Goal: Check status

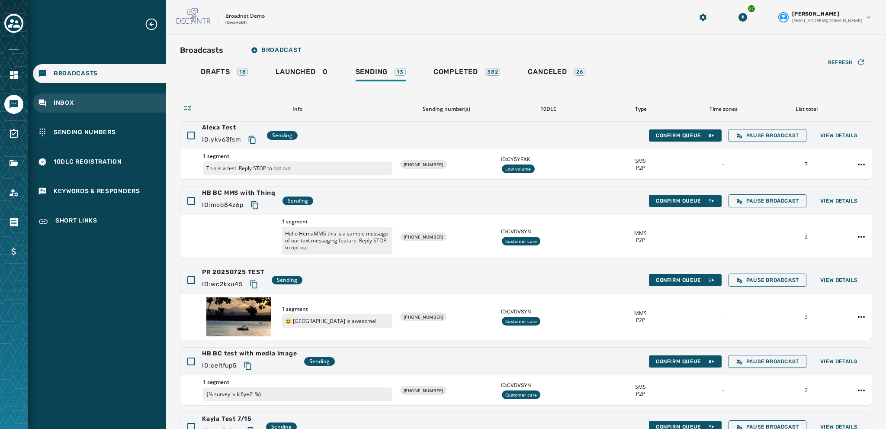
click at [63, 102] on span "Inbox" at bounding box center [64, 103] width 20 height 9
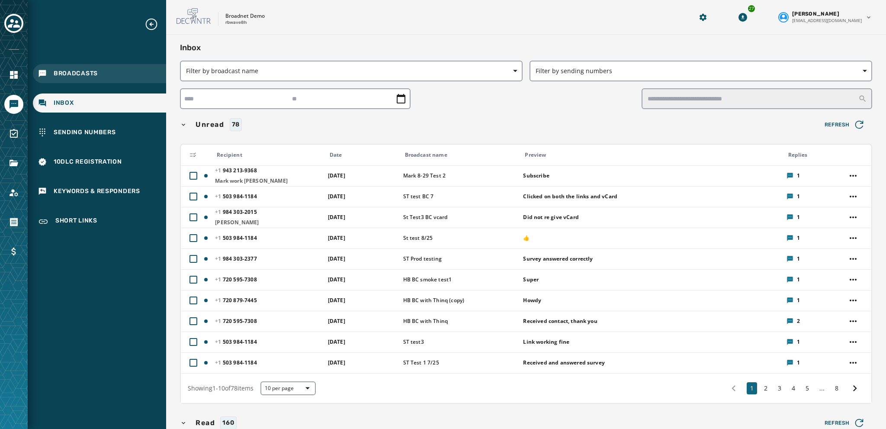
click at [78, 74] on span "Broadcasts" at bounding box center [76, 73] width 44 height 9
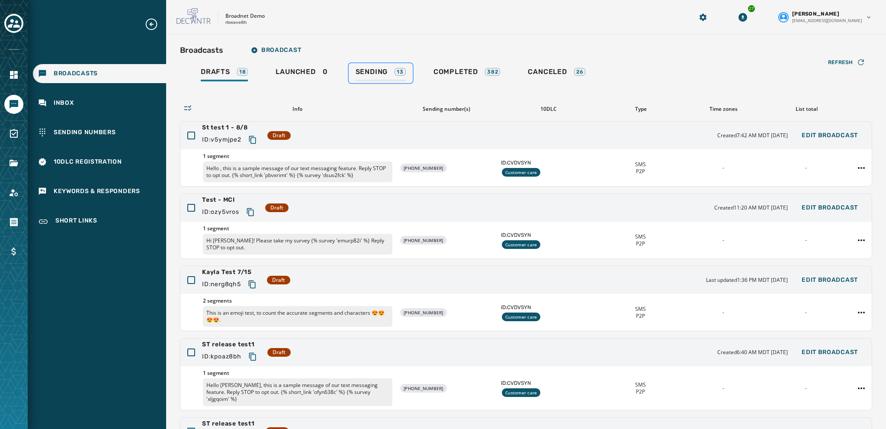
click at [368, 73] on span "Sending" at bounding box center [372, 71] width 32 height 9
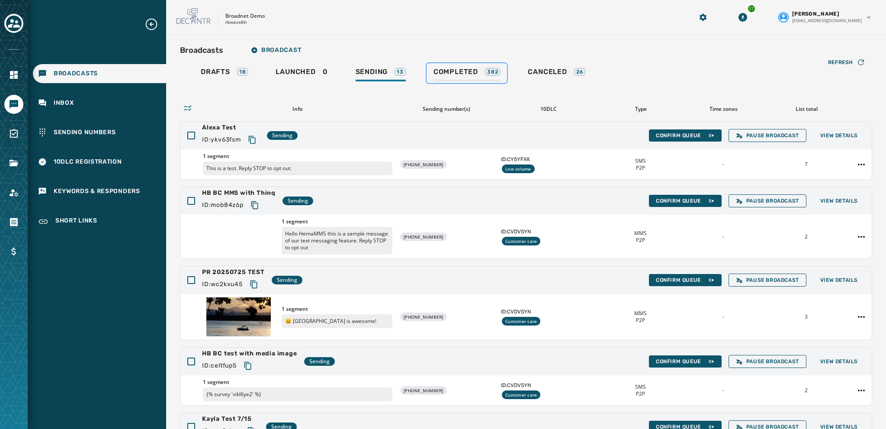
click at [457, 71] on span "Completed" at bounding box center [455, 71] width 45 height 9
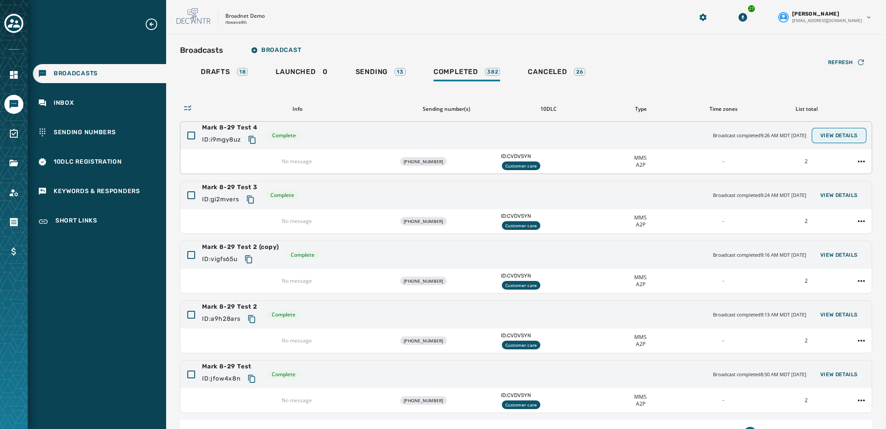
click at [838, 131] on button "View Details" at bounding box center [838, 135] width 51 height 12
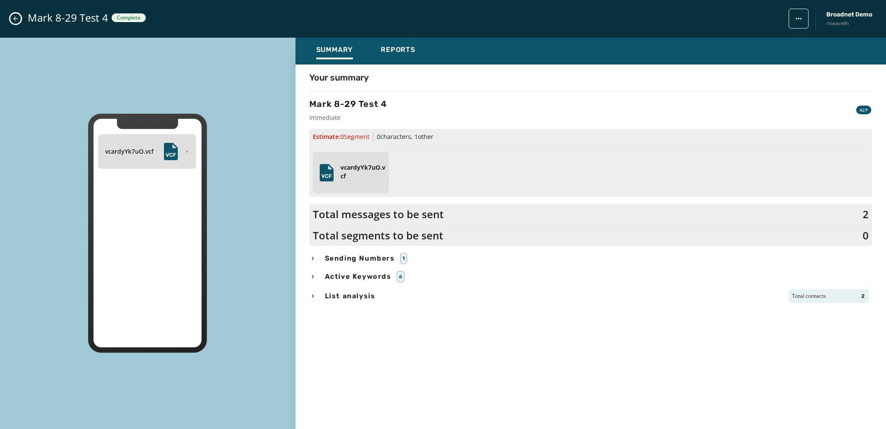
click at [14, 21] on icon "Close admin drawer" at bounding box center [15, 18] width 7 height 7
